Goal: Obtain resource: Download file/media

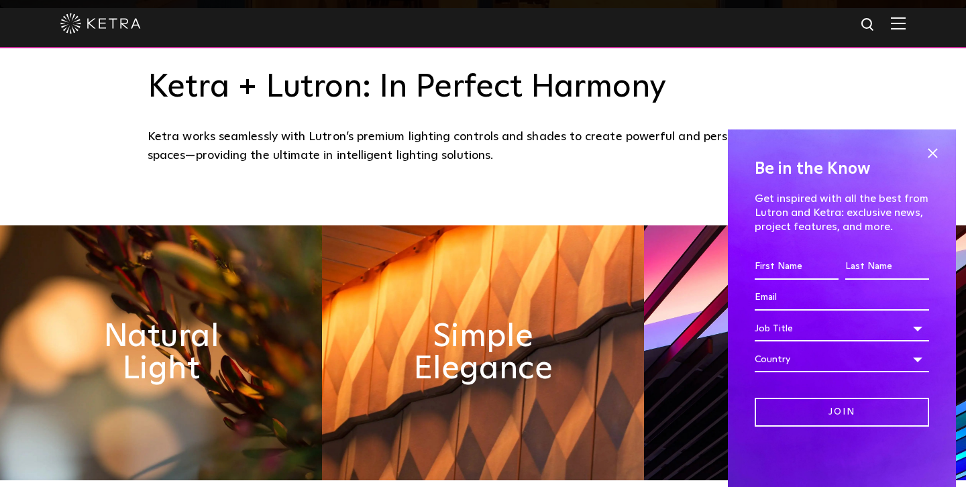
scroll to position [515, 0]
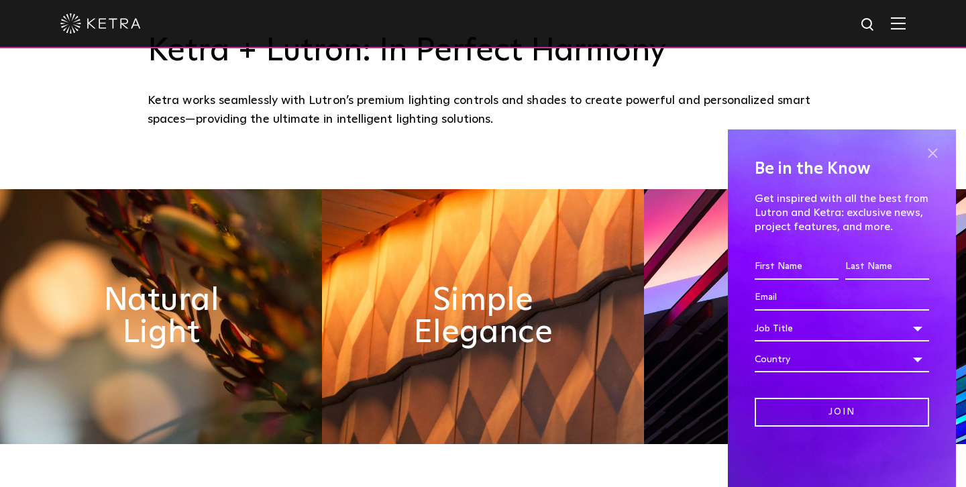
click at [939, 156] on span at bounding box center [933, 153] width 20 height 20
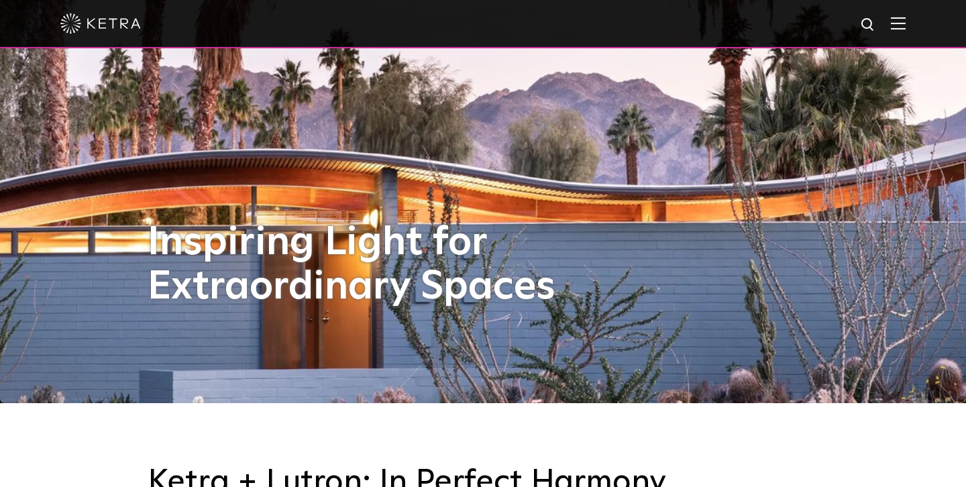
scroll to position [0, 0]
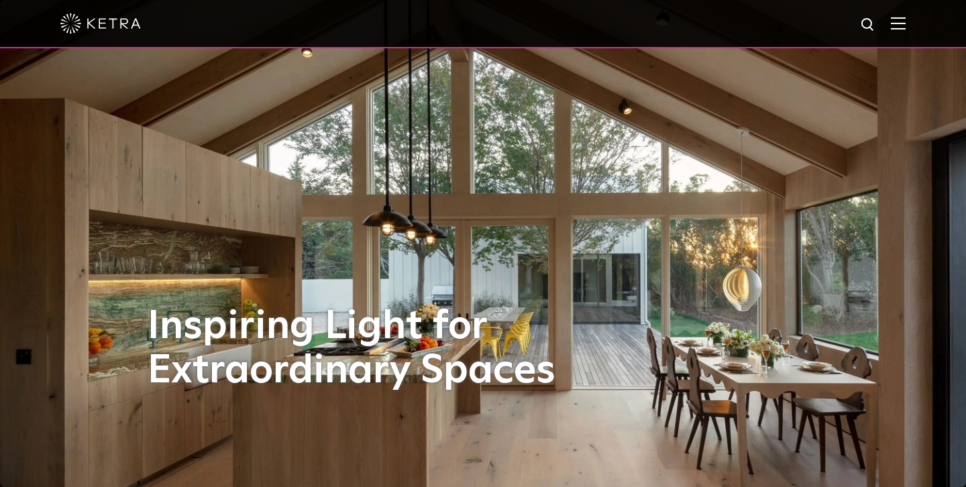
click at [894, 31] on div at bounding box center [482, 23] width 845 height 47
click at [896, 28] on img at bounding box center [898, 23] width 15 height 13
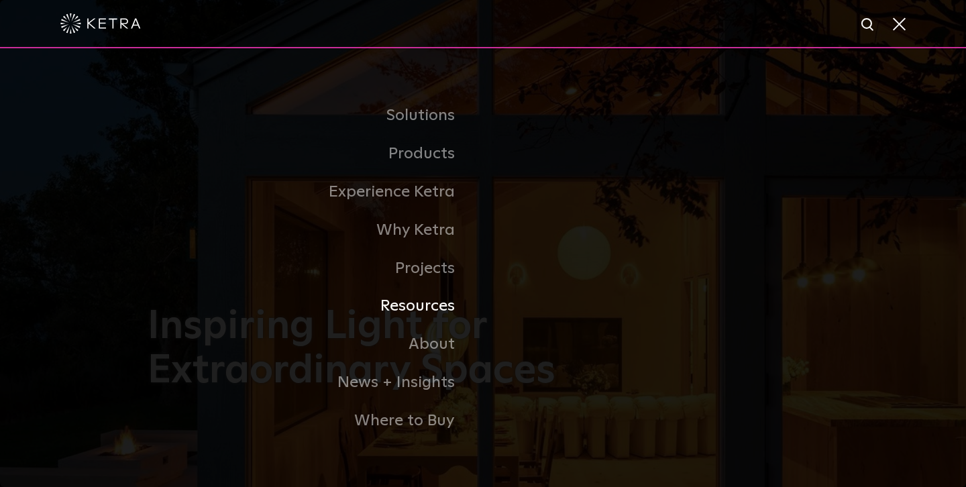
click at [418, 310] on link "Resources" at bounding box center [315, 306] width 335 height 38
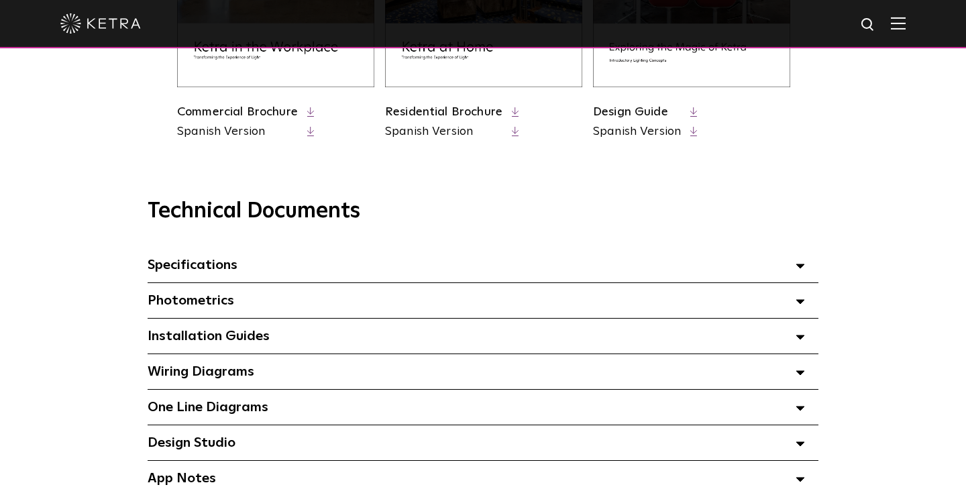
scroll to position [805, 0]
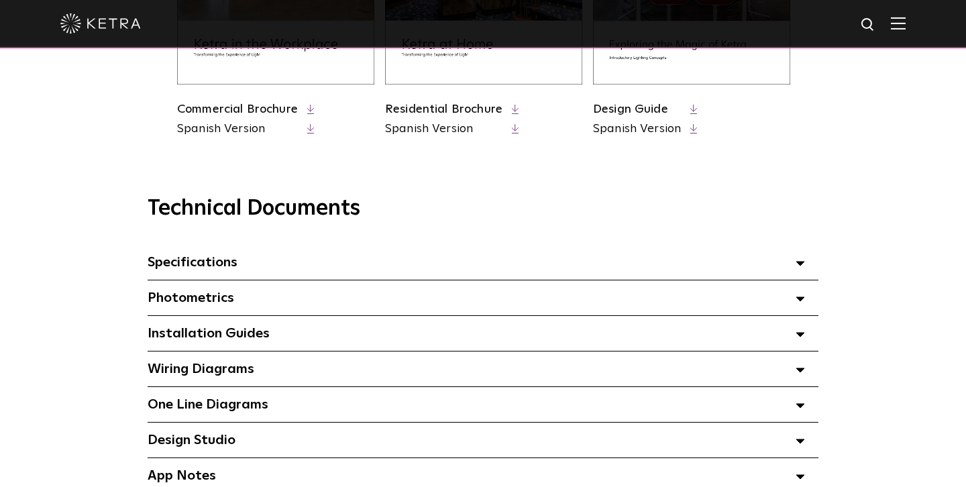
click at [221, 340] on div "Installation Guides Select checkboxes to use the bulk download option below" at bounding box center [483, 333] width 671 height 35
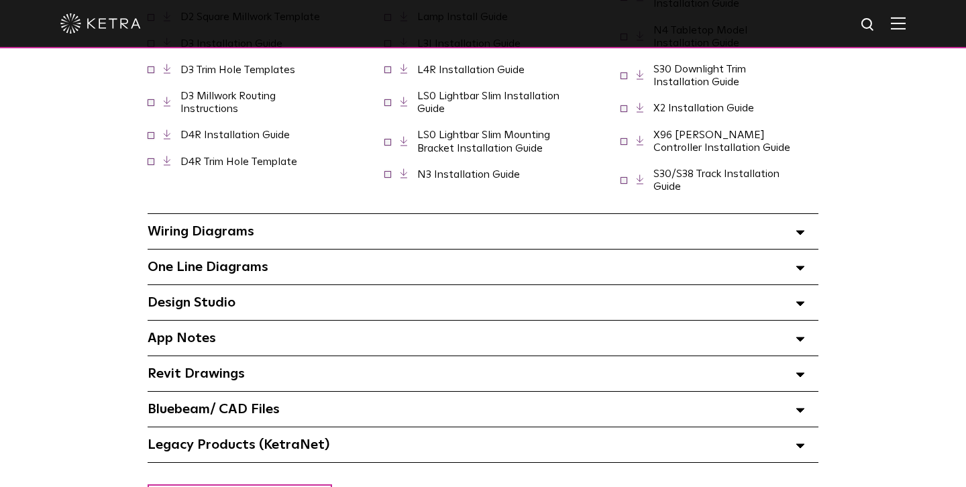
scroll to position [1179, 0]
click at [798, 302] on polygon at bounding box center [800, 303] width 8 height 4
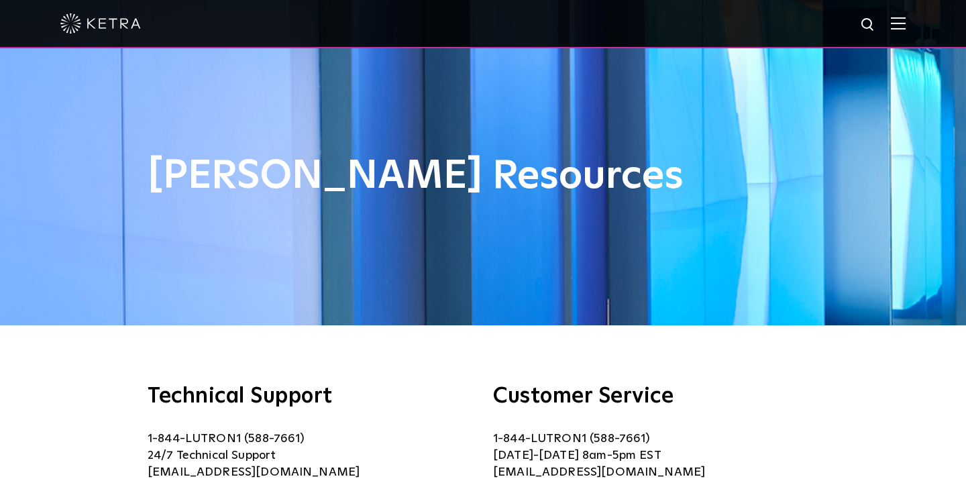
scroll to position [69, 0]
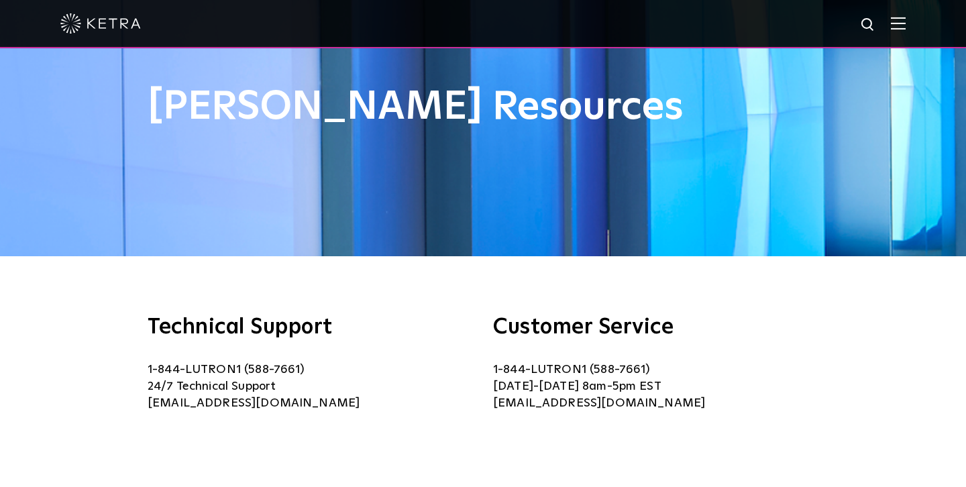
click at [864, 21] on img at bounding box center [868, 25] width 17 height 17
type input "d"
type input "software download"
click at [826, 15] on button "Search" at bounding box center [836, 25] width 20 height 20
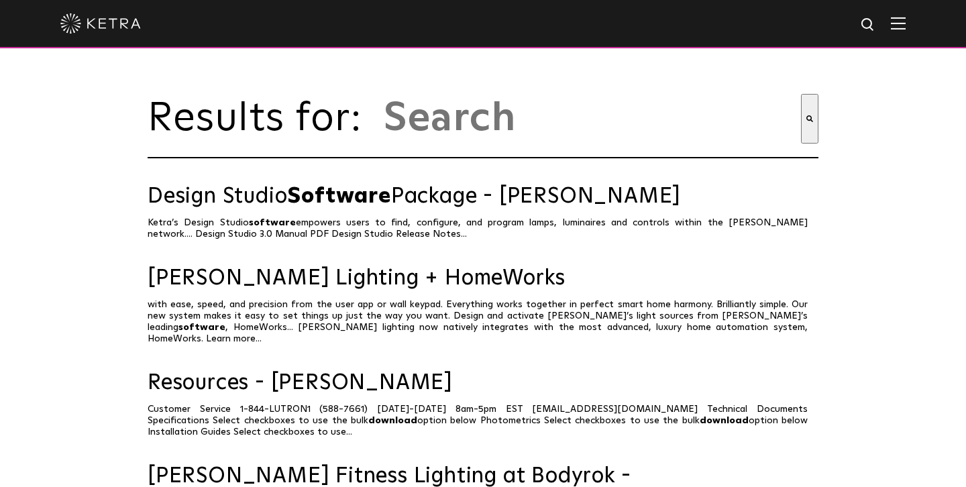
type input "software download"
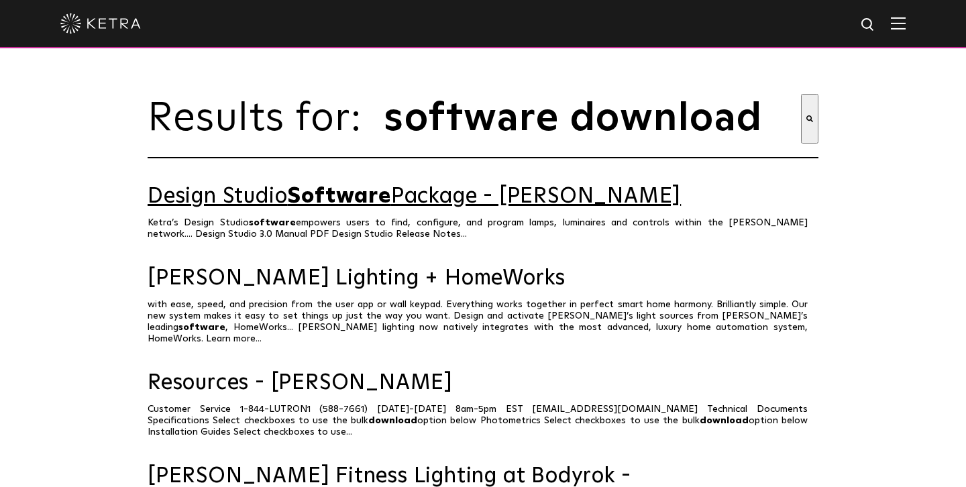
click at [439, 195] on link "Design Studio Software Package - Ketra" at bounding box center [483, 196] width 671 height 23
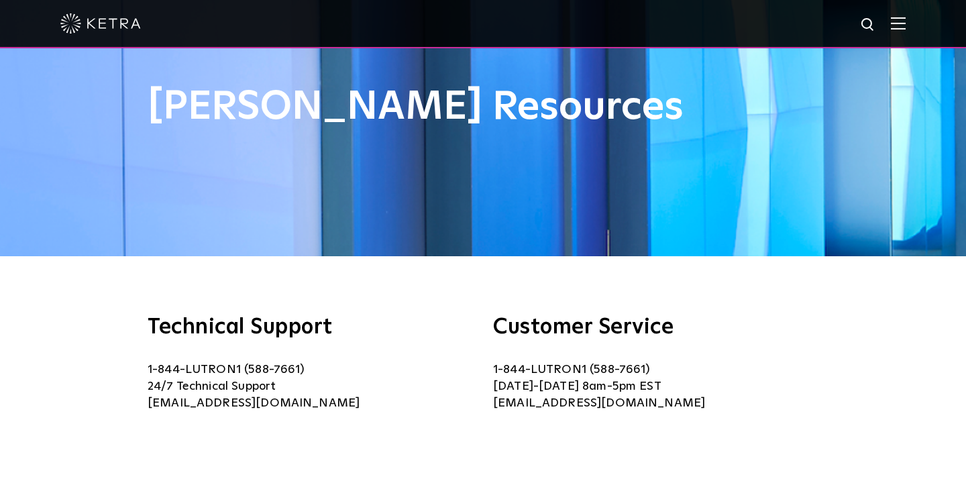
scroll to position [69, 0]
